Goal: Information Seeking & Learning: Learn about a topic

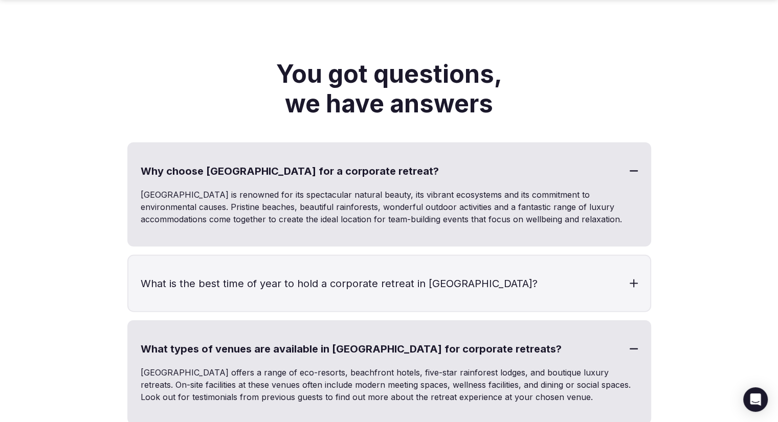
scroll to position [2198, 0]
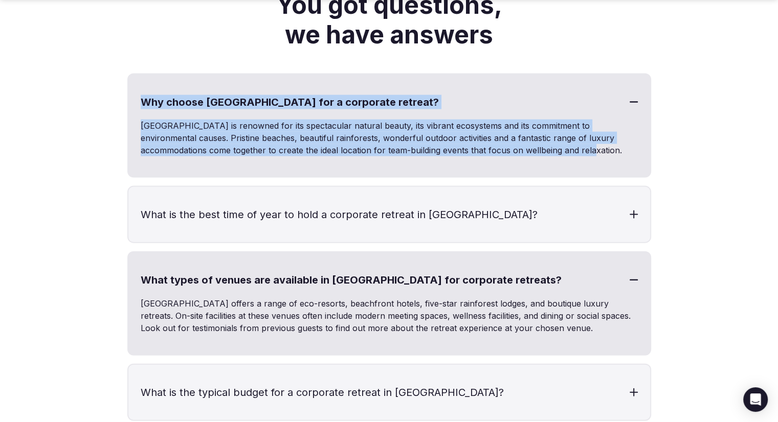
drag, startPoint x: 179, startPoint y: 90, endPoint x: 550, endPoint y: 138, distance: 373.2
click at [550, 138] on div "Why choose [GEOGRAPHIC_DATA] for a corporate retreat? [GEOGRAPHIC_DATA] is reno…" at bounding box center [389, 126] width 524 height 104
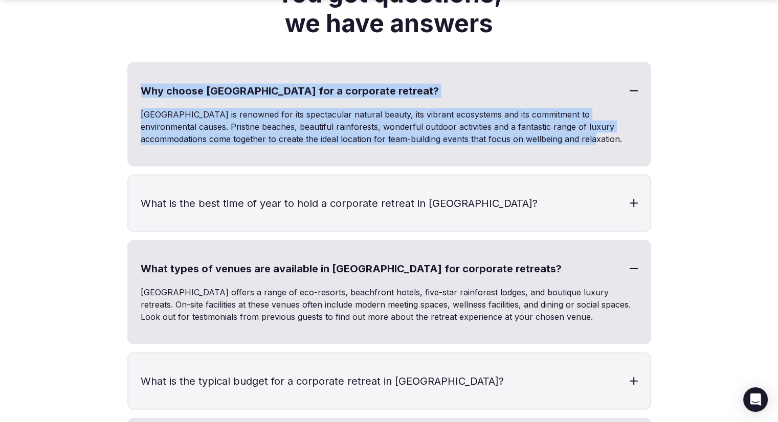
copy div "Why choose [GEOGRAPHIC_DATA] for a corporate retreat? [GEOGRAPHIC_DATA] is reno…"
click at [550, 140] on div "[GEOGRAPHIC_DATA] is renowned for its spectacular natural beauty, its vibrant e…" at bounding box center [388, 136] width 521 height 57
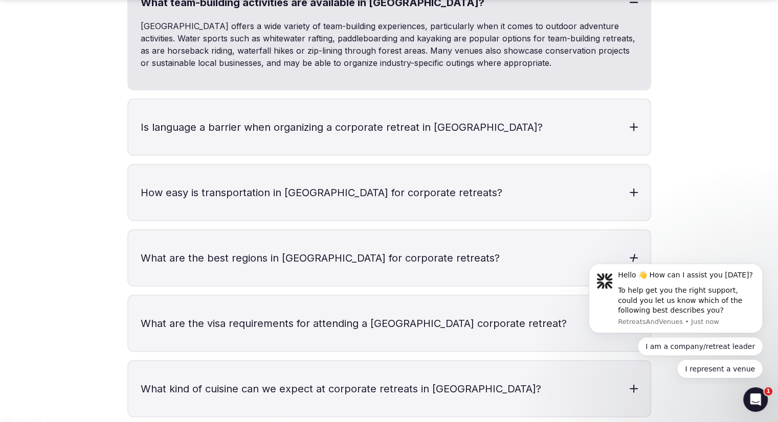
scroll to position [2670, 0]
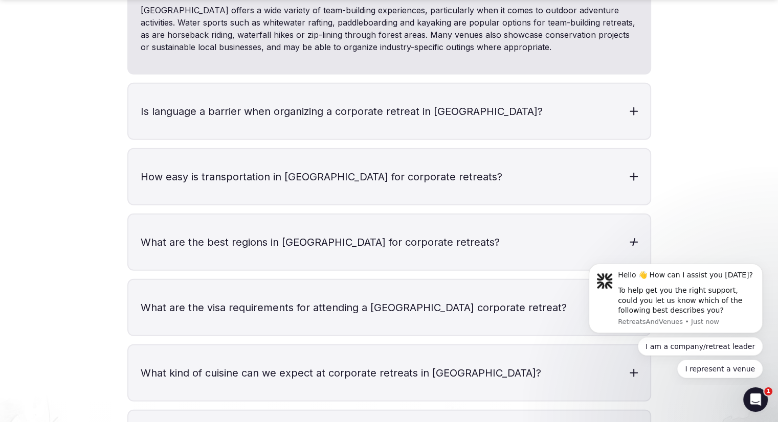
click at [630, 238] on div at bounding box center [633, 242] width 8 height 8
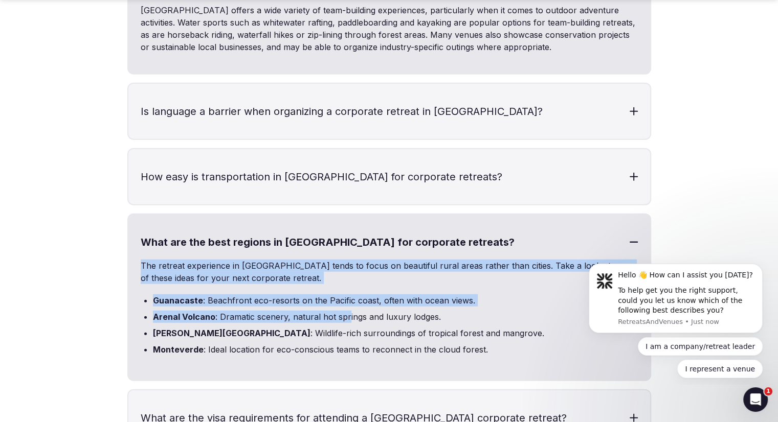
drag, startPoint x: 132, startPoint y: 238, endPoint x: 346, endPoint y: 299, distance: 222.2
click at [346, 299] on div "What are the best regions in [GEOGRAPHIC_DATA] for corporate retreats? The retr…" at bounding box center [389, 298] width 524 height 168
click at [346, 311] on li "Arenal Volcano : Dramatic scenery, natural hot springs and luxury lodges." at bounding box center [395, 317] width 485 height 12
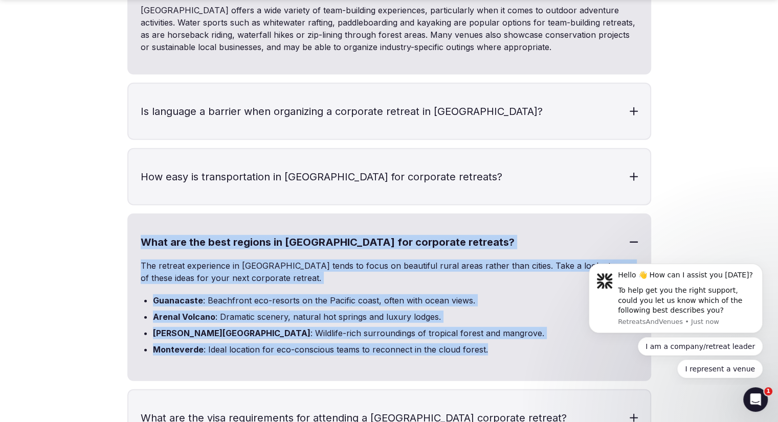
drag, startPoint x: 138, startPoint y: 228, endPoint x: 490, endPoint y: 335, distance: 368.3
click at [490, 335] on div "What are the best regions in [GEOGRAPHIC_DATA] for corporate retreats? The retr…" at bounding box center [389, 298] width 524 height 168
copy div "What are the best regions in [GEOGRAPHIC_DATA] for corporate retreats? The retr…"
click at [490, 344] on li "[GEOGRAPHIC_DATA] : Ideal location for eco-conscious teams to reconnect in the …" at bounding box center [395, 350] width 485 height 12
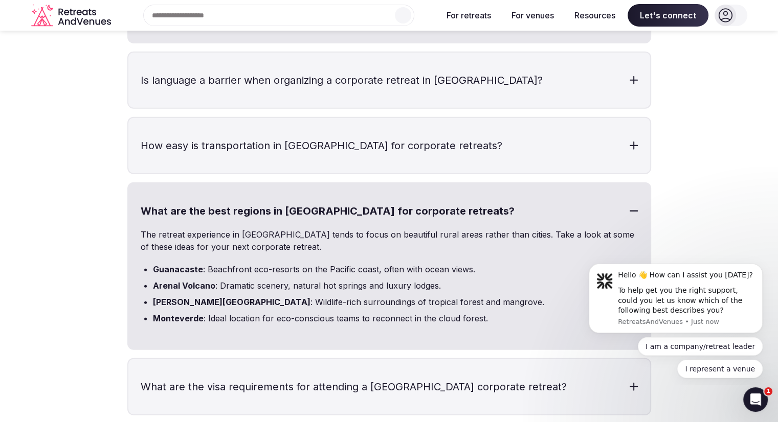
scroll to position [2568, 0]
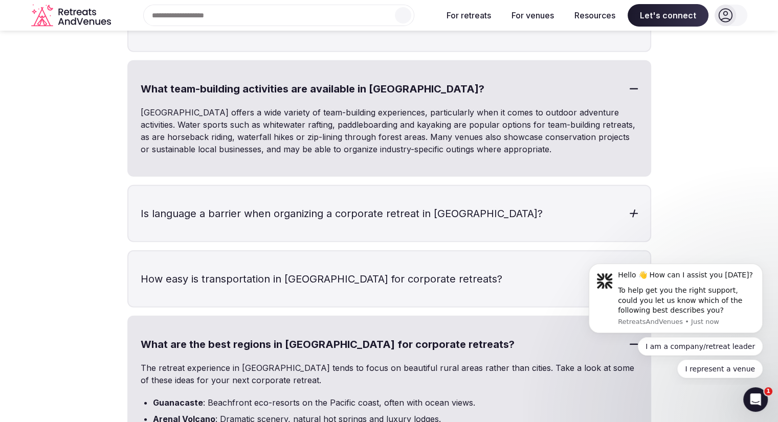
click at [436, 197] on h3 "Is language a barrier when organizing a corporate retreat in [GEOGRAPHIC_DATA]?" at bounding box center [388, 213] width 521 height 55
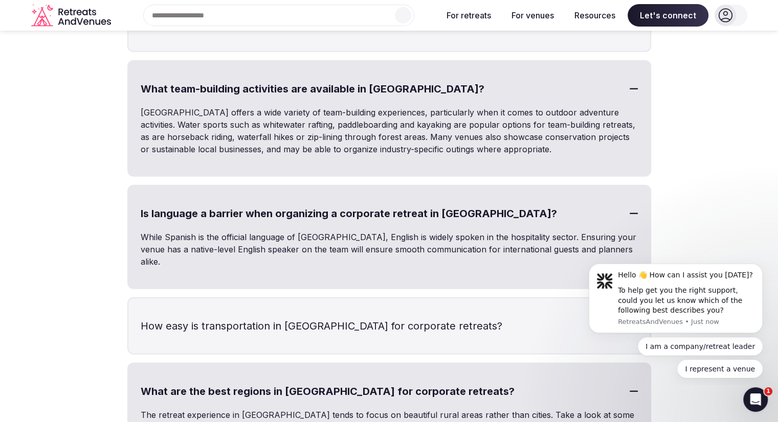
click at [420, 200] on h3 "Is language a barrier when organizing a corporate retreat in [GEOGRAPHIC_DATA]?" at bounding box center [388, 213] width 521 height 55
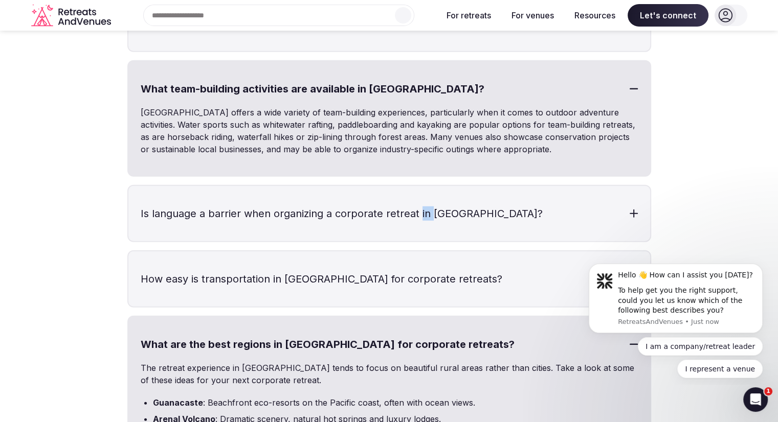
click at [420, 200] on h3 "Is language a barrier when organizing a corporate retreat in [GEOGRAPHIC_DATA]?" at bounding box center [388, 213] width 521 height 55
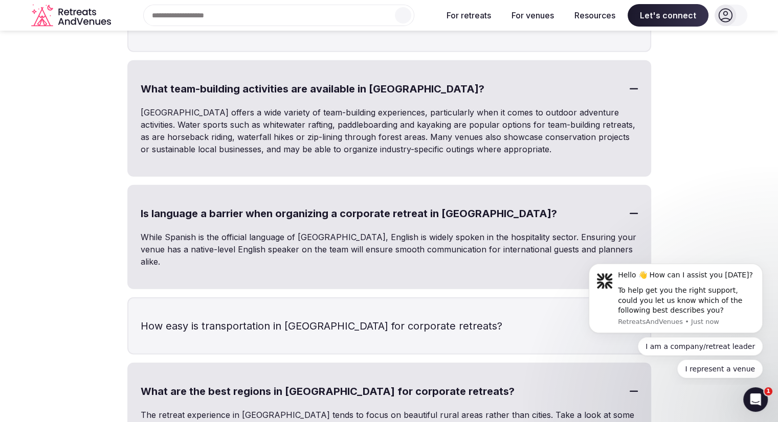
click at [420, 200] on h3 "Is language a barrier when organizing a corporate retreat in [GEOGRAPHIC_DATA]?" at bounding box center [388, 213] width 521 height 55
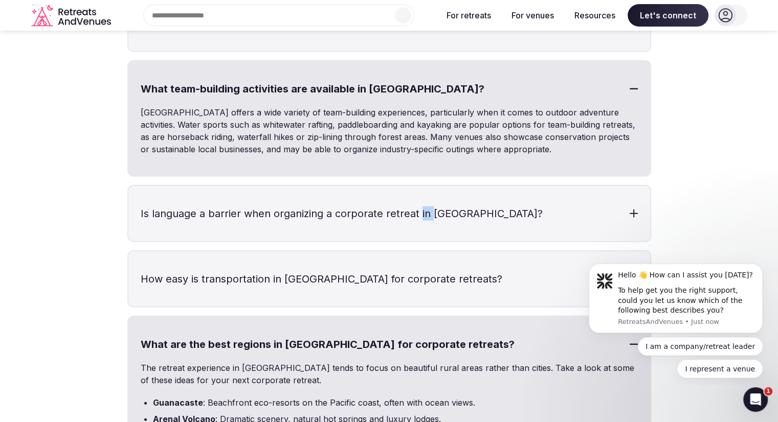
click at [420, 200] on h3 "Is language a barrier when organizing a corporate retreat in [GEOGRAPHIC_DATA]?" at bounding box center [388, 213] width 521 height 55
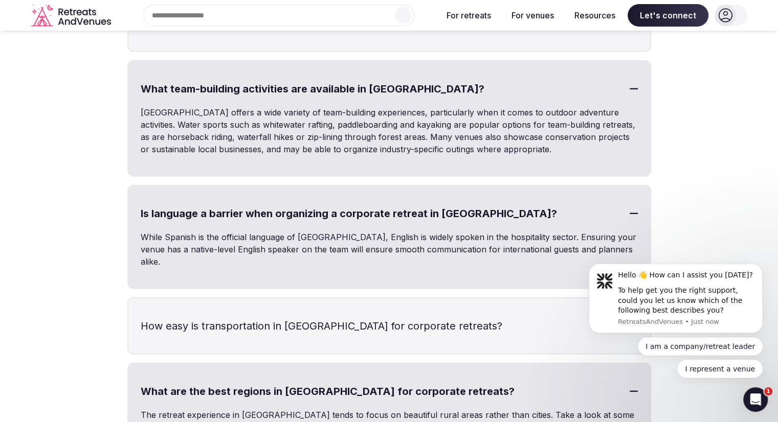
click at [420, 200] on h3 "Is language a barrier when organizing a corporate retreat in [GEOGRAPHIC_DATA]?" at bounding box center [388, 213] width 521 height 55
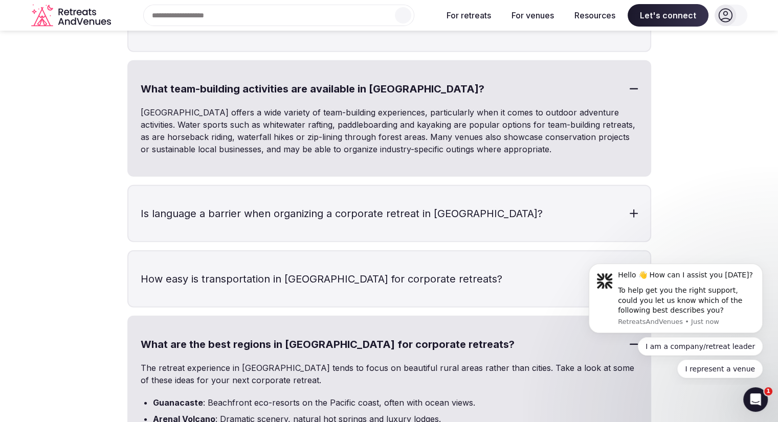
click at [248, 272] on h3 "How easy is transportation in [GEOGRAPHIC_DATA] for corporate retreats?" at bounding box center [388, 279] width 521 height 55
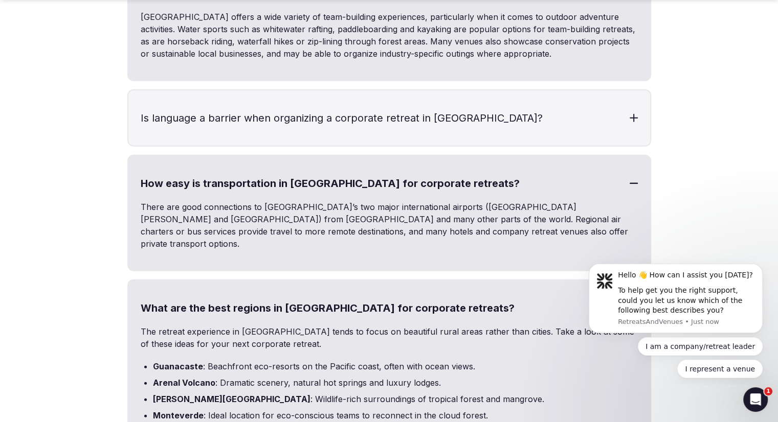
scroll to position [2670, 0]
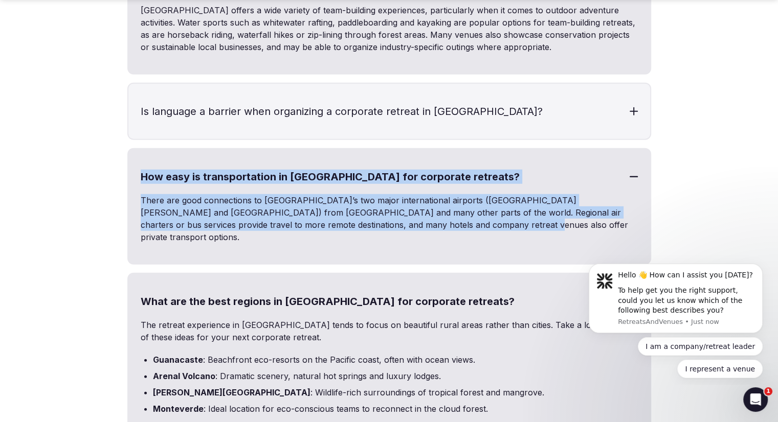
drag, startPoint x: 133, startPoint y: 171, endPoint x: 507, endPoint y: 213, distance: 376.6
click at [507, 213] on div "How easy is transportation in [GEOGRAPHIC_DATA] for corporate retreats? There a…" at bounding box center [389, 206] width 524 height 117
click at [507, 213] on p "There are good connections to [GEOGRAPHIC_DATA]’s two major international airpo…" at bounding box center [389, 218] width 497 height 49
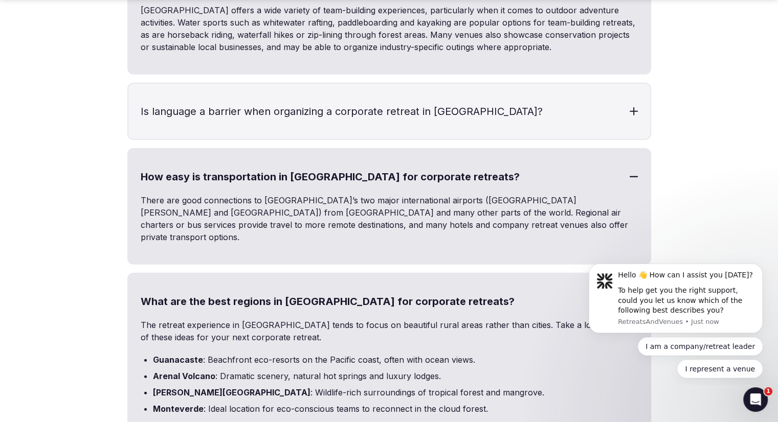
click at [447, 158] on h3 "How easy is transportation in [GEOGRAPHIC_DATA] for corporate retreats?" at bounding box center [388, 176] width 521 height 55
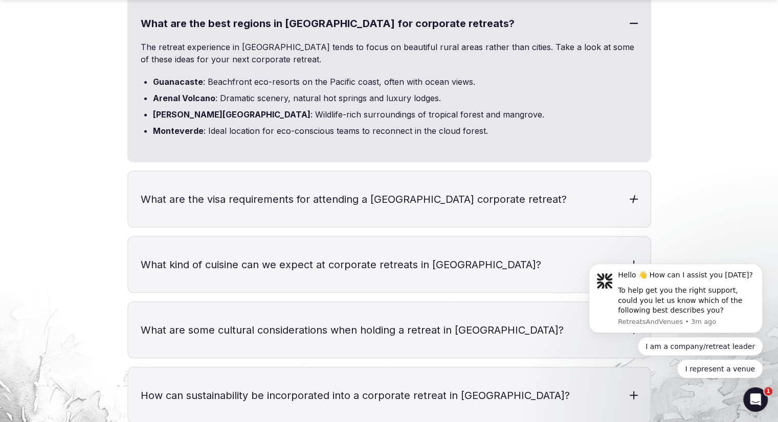
scroll to position [2977, 0]
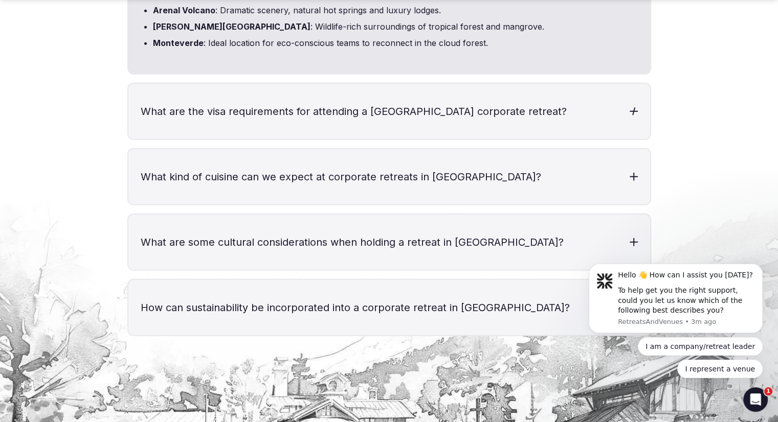
click at [219, 103] on h3 "What are the visa requirements for attending a [GEOGRAPHIC_DATA] corporate retr…" at bounding box center [388, 111] width 521 height 55
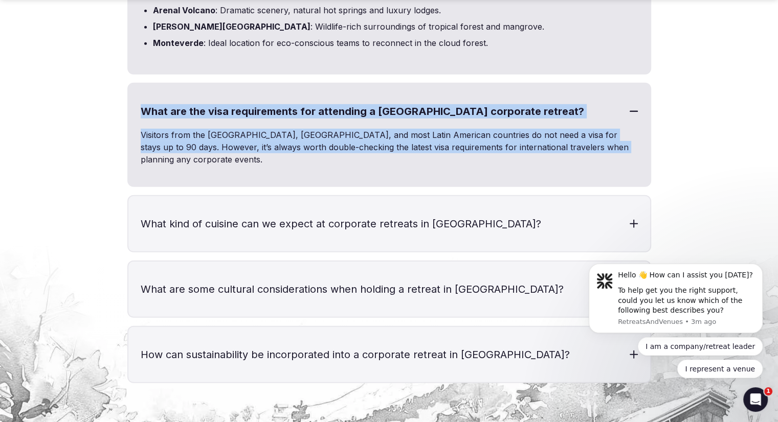
drag, startPoint x: 145, startPoint y: 95, endPoint x: 619, endPoint y: 135, distance: 475.2
click at [619, 135] on div "What are the visa requirements for attending a [GEOGRAPHIC_DATA] corporate retr…" at bounding box center [389, 135] width 524 height 104
copy div "What are the visa requirements for attending a [GEOGRAPHIC_DATA] corporate retr…"
click at [617, 135] on p "Visitors from the [GEOGRAPHIC_DATA], [GEOGRAPHIC_DATA], and most Latin American…" at bounding box center [389, 147] width 497 height 37
